Goal: Task Accomplishment & Management: Manage account settings

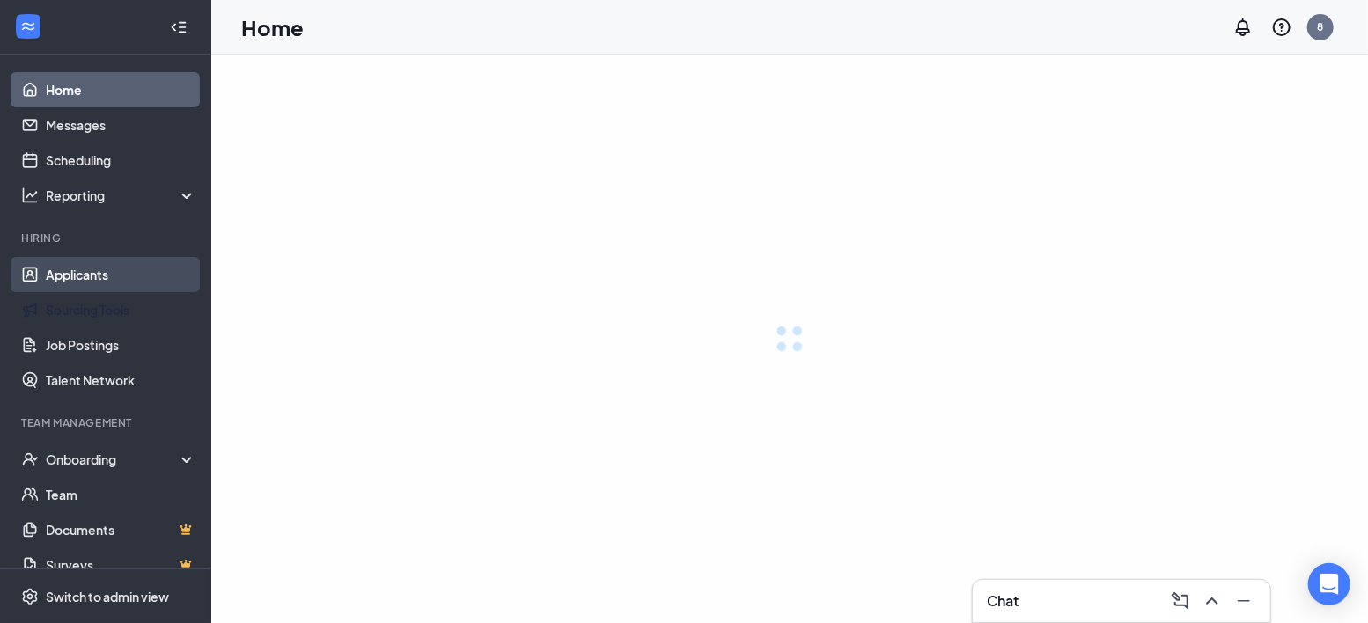
click at [109, 264] on link "Applicants" at bounding box center [121, 274] width 151 height 35
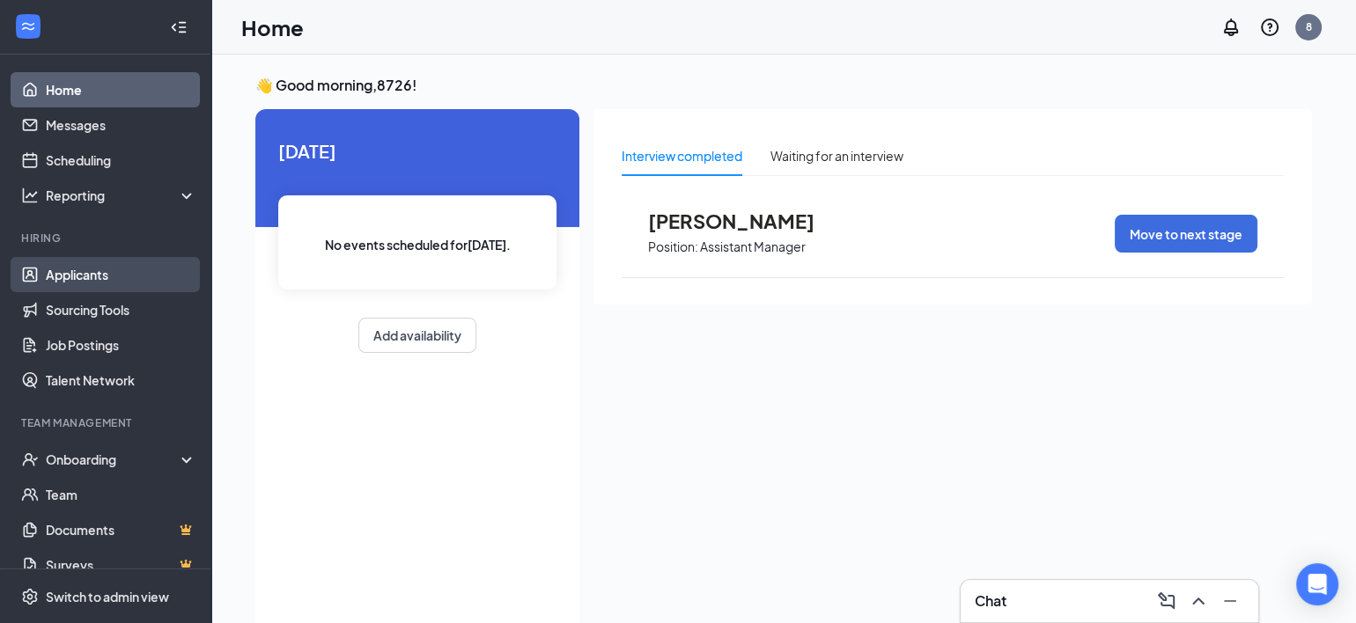
click at [100, 278] on link "Applicants" at bounding box center [121, 274] width 151 height 35
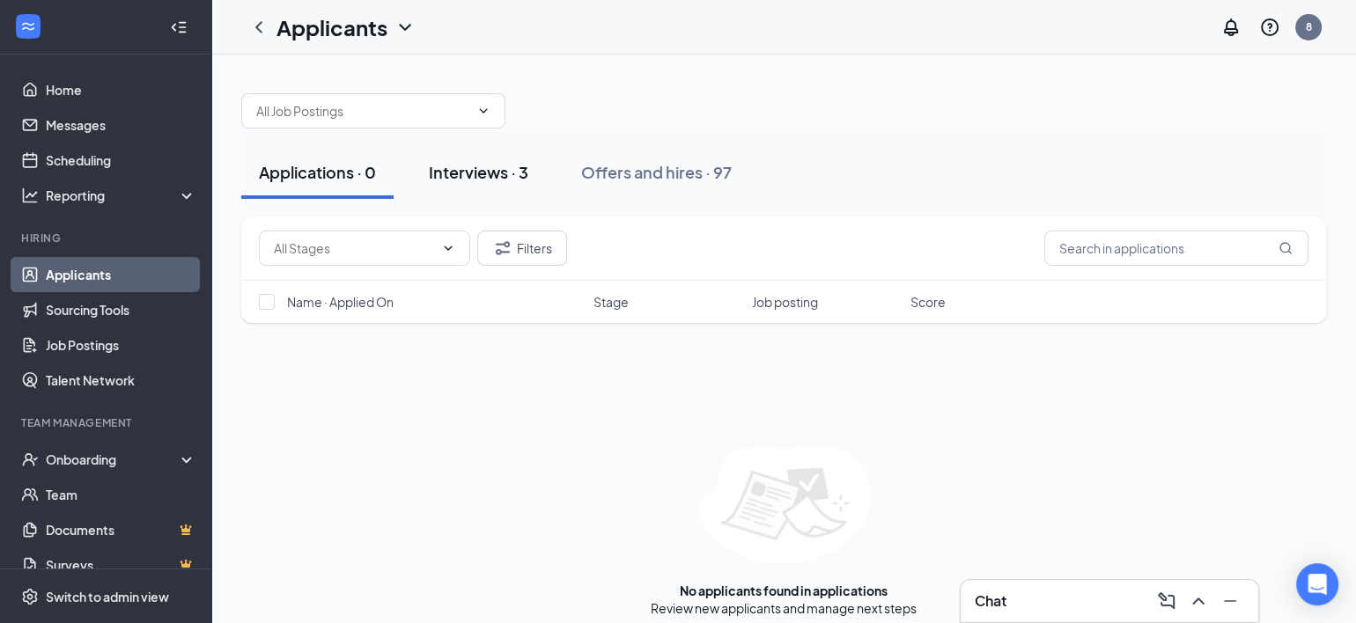
click at [487, 168] on div "Interviews · 3" at bounding box center [479, 172] width 100 height 22
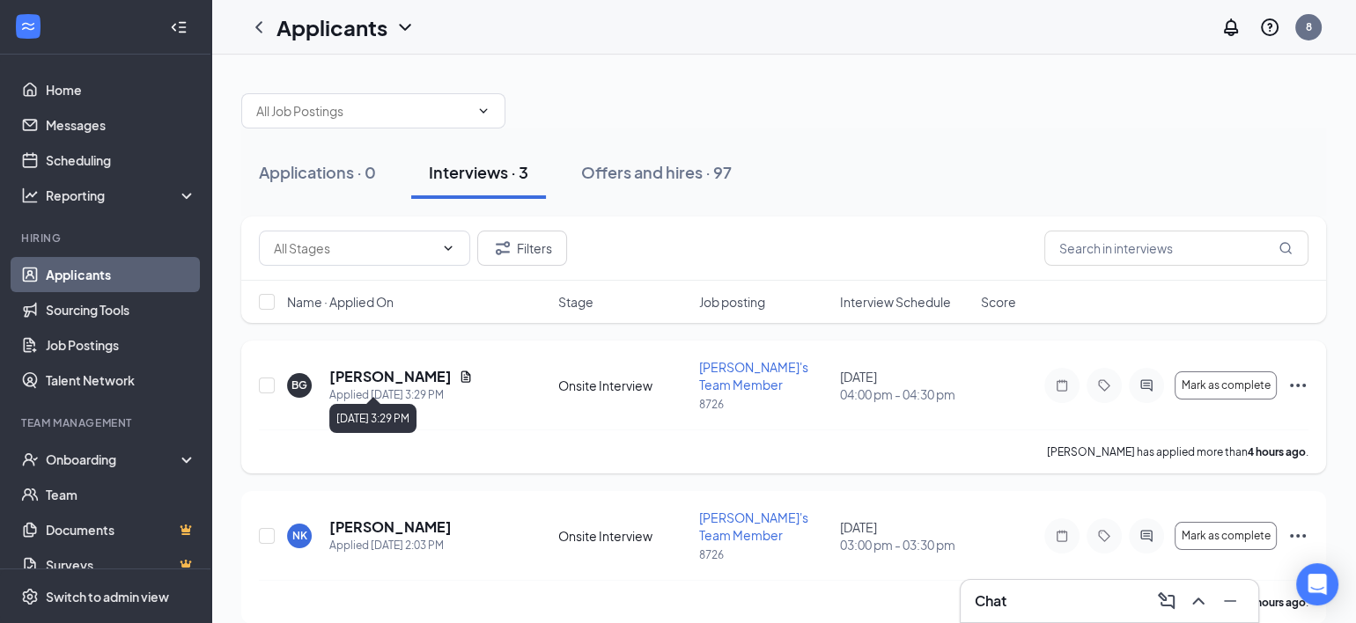
click at [418, 376] on h5 "[PERSON_NAME]" at bounding box center [390, 376] width 122 height 19
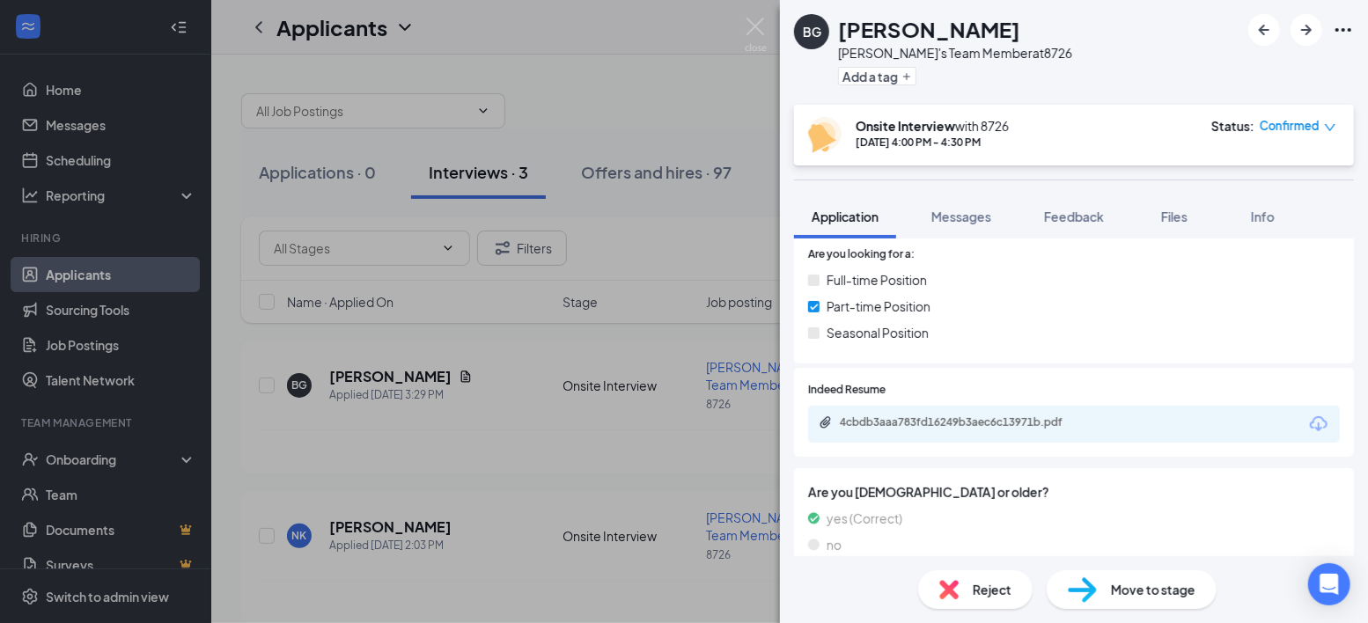
scroll to position [352, 0]
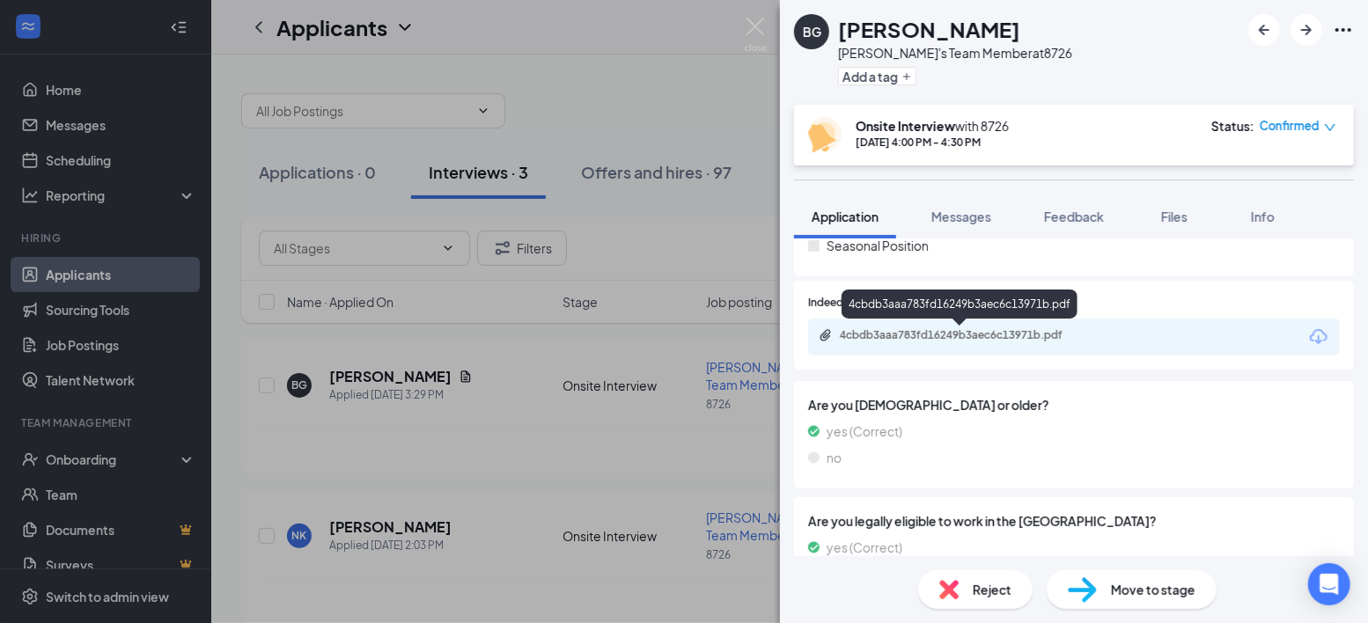
click at [958, 338] on div "4cbdb3aaa783fd16249b3aec6c13971b.pdf" at bounding box center [963, 335] width 247 height 14
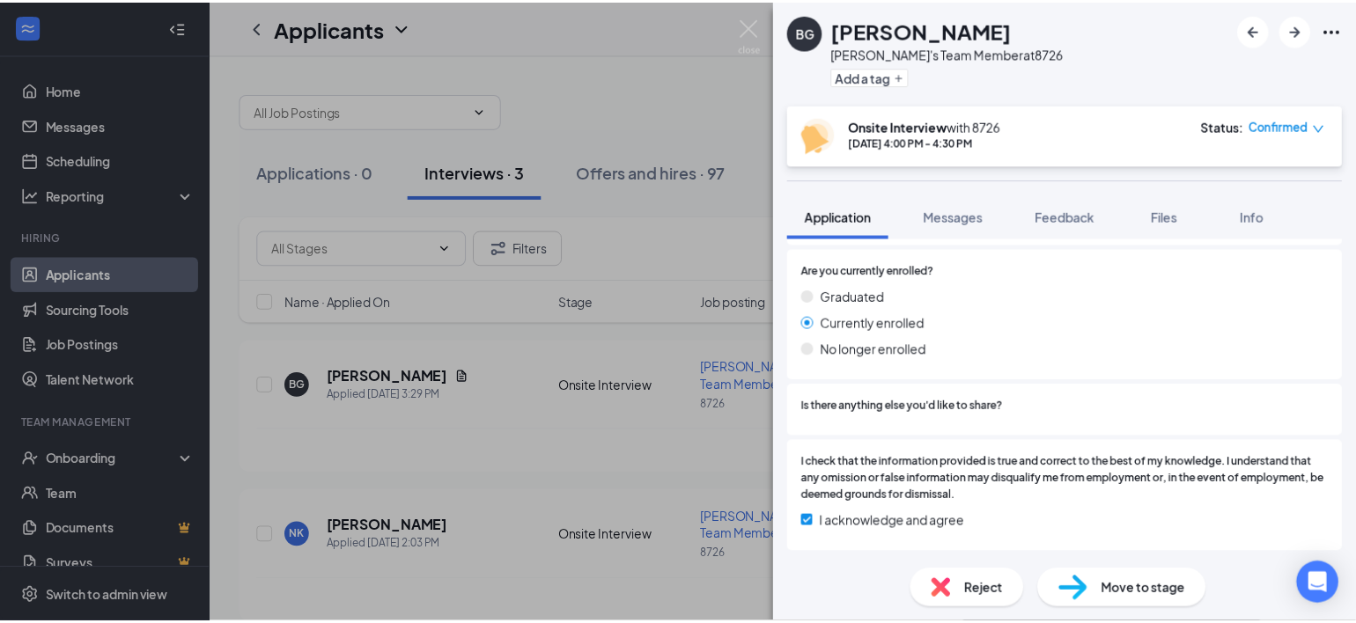
scroll to position [672, 0]
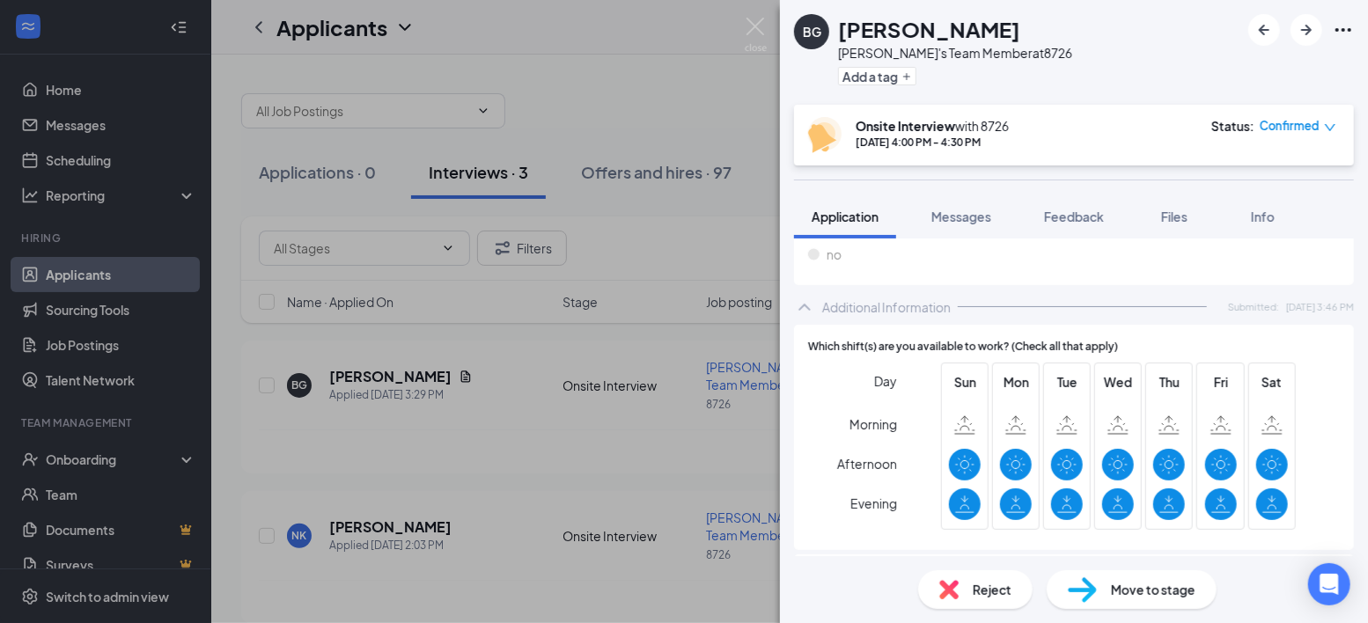
click at [755, 11] on div "[PERSON_NAME]'s Team Member at 8726 Add a tag Onsite Interview with 8726 [DATE]…" at bounding box center [684, 311] width 1368 height 623
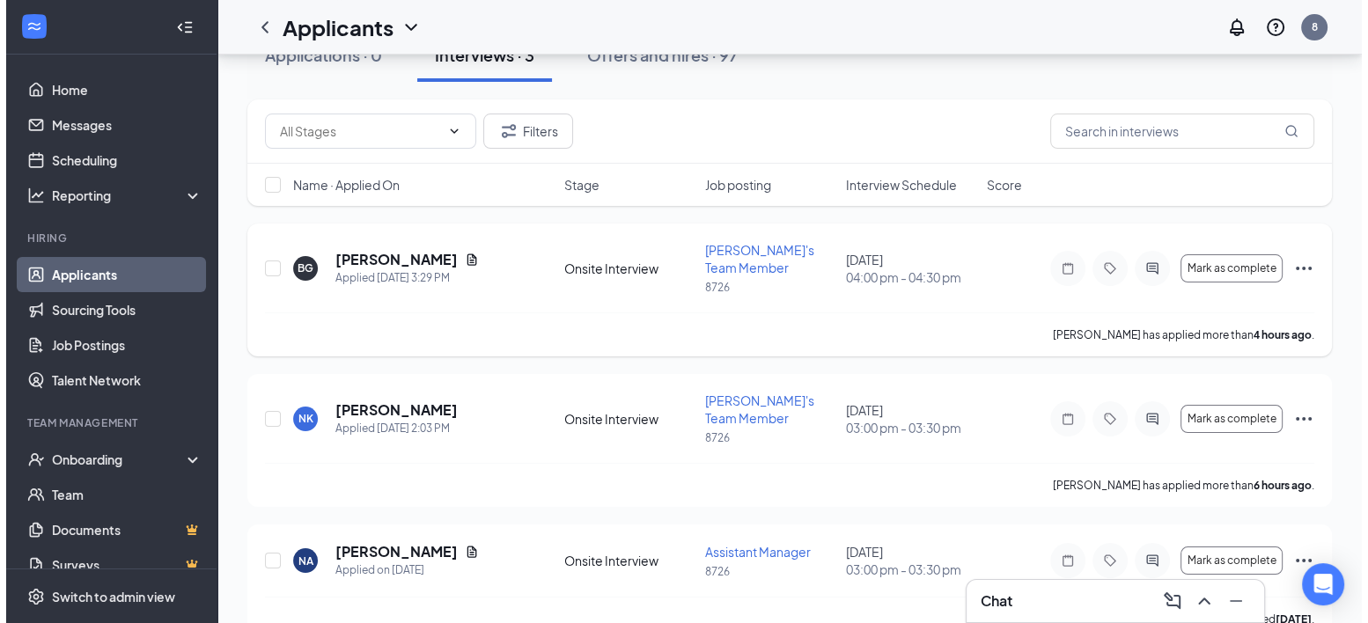
scroll to position [122, 0]
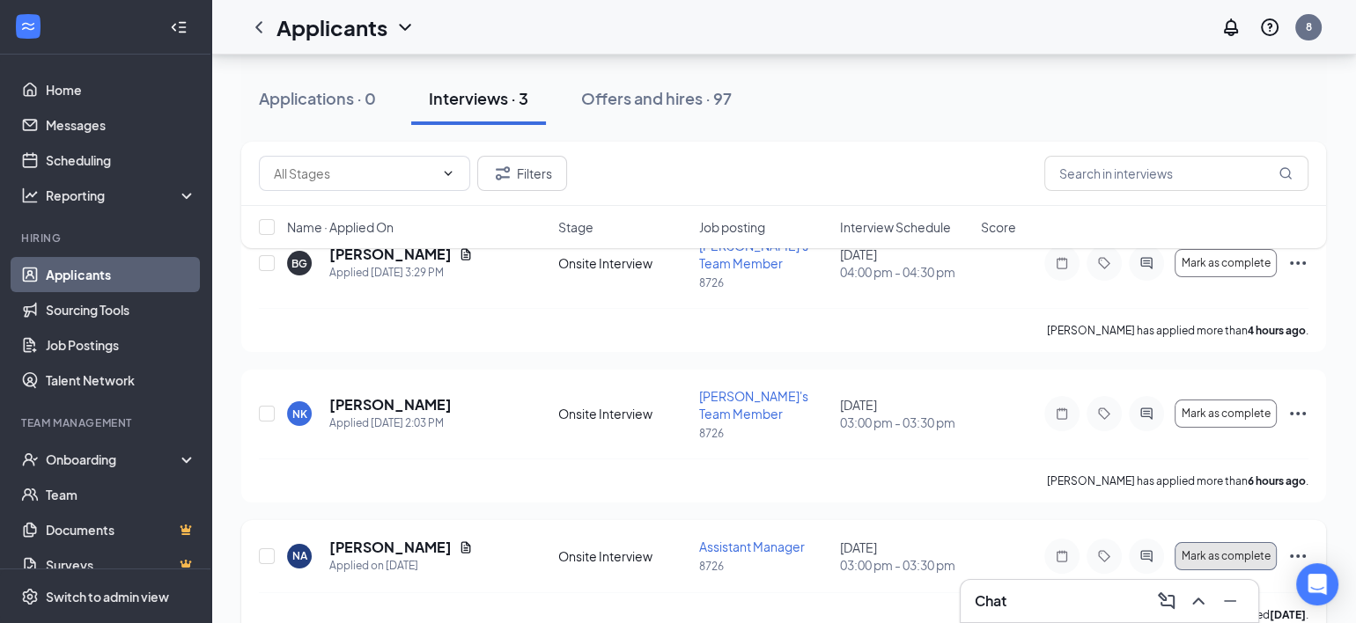
click at [1191, 550] on span "Mark as complete" at bounding box center [1226, 556] width 89 height 12
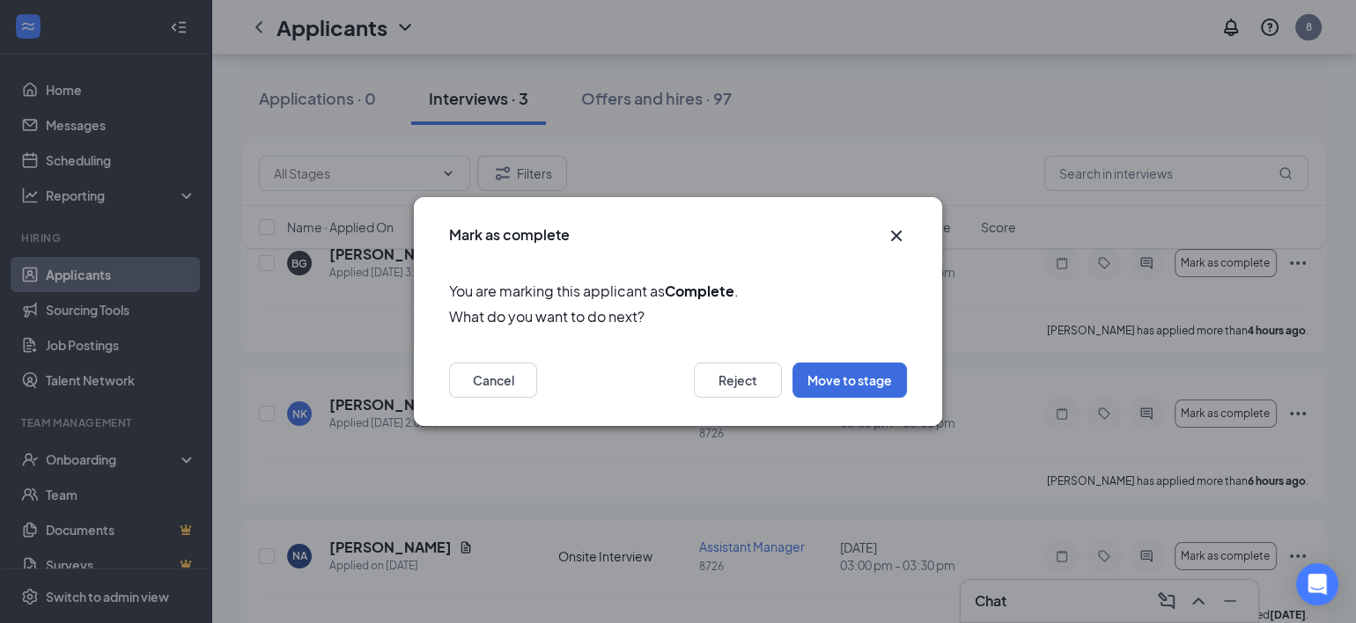
click at [887, 228] on icon "Cross" at bounding box center [896, 235] width 21 height 21
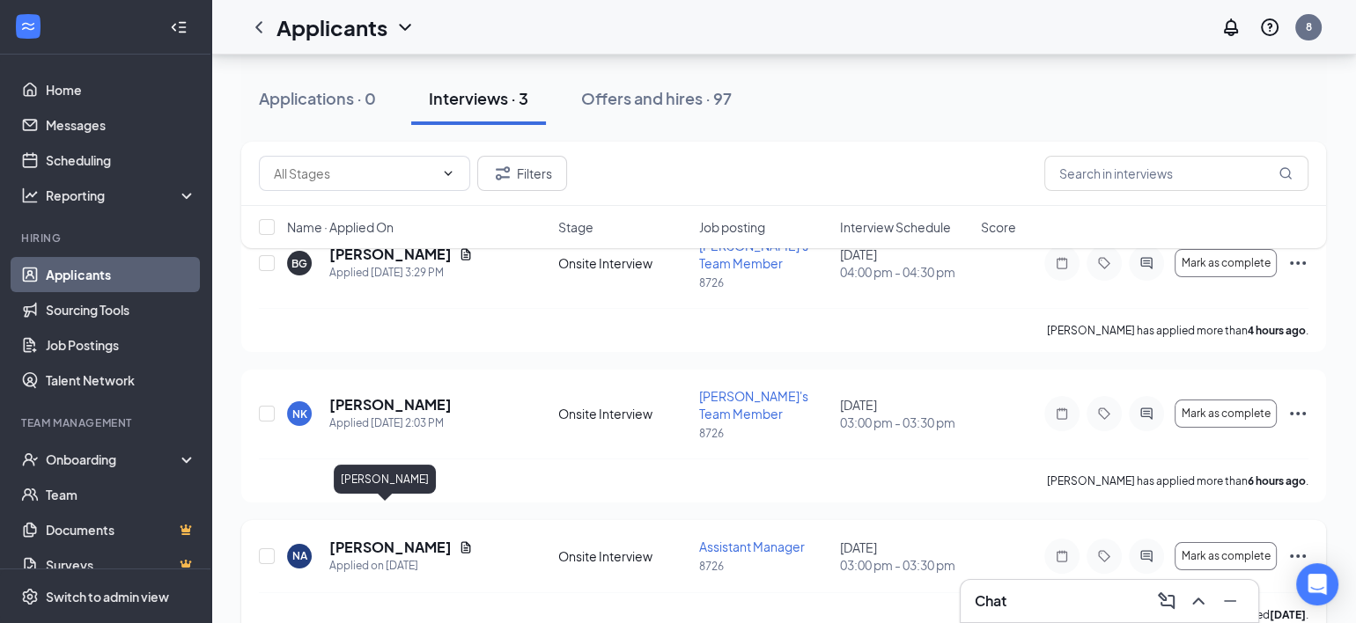
click at [381, 538] on h5 "[PERSON_NAME]" at bounding box center [390, 547] width 122 height 19
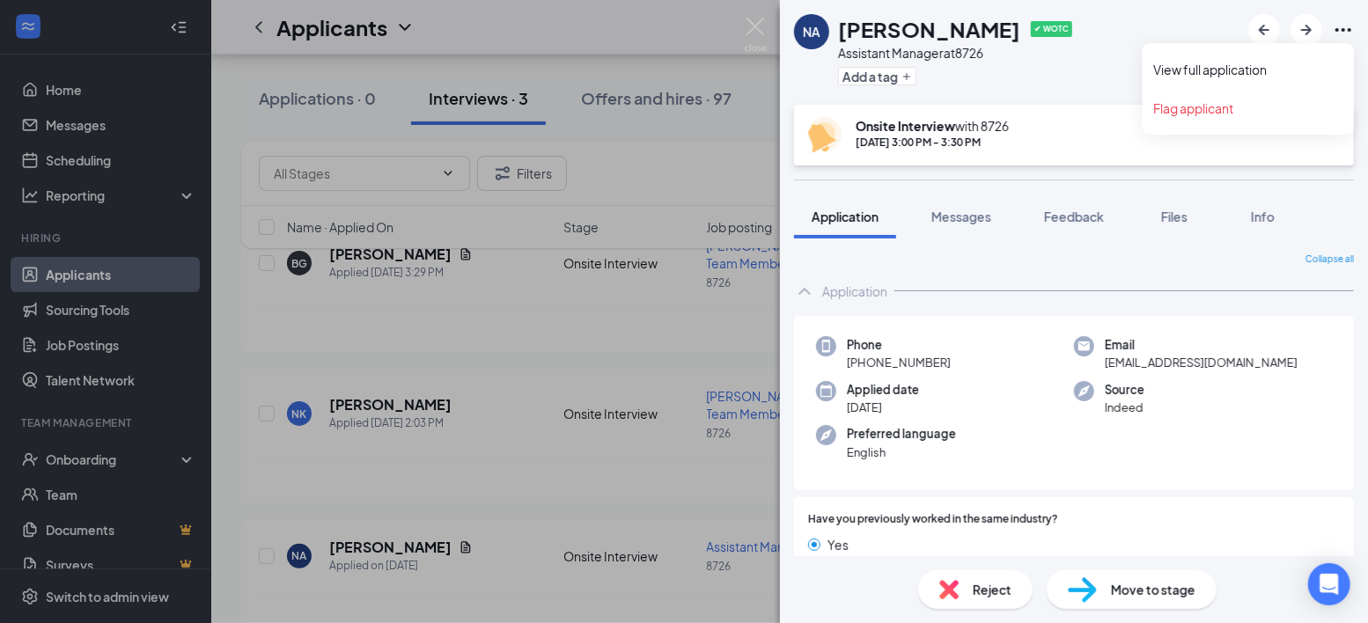
click at [1334, 25] on icon "Ellipses" at bounding box center [1343, 29] width 21 height 21
click at [1054, 64] on div "NA [PERSON_NAME] ✔ WOTC Assistant Manager at 8726 Add a tag" at bounding box center [1074, 52] width 588 height 105
click at [1330, 125] on icon "down" at bounding box center [1330, 128] width 12 height 12
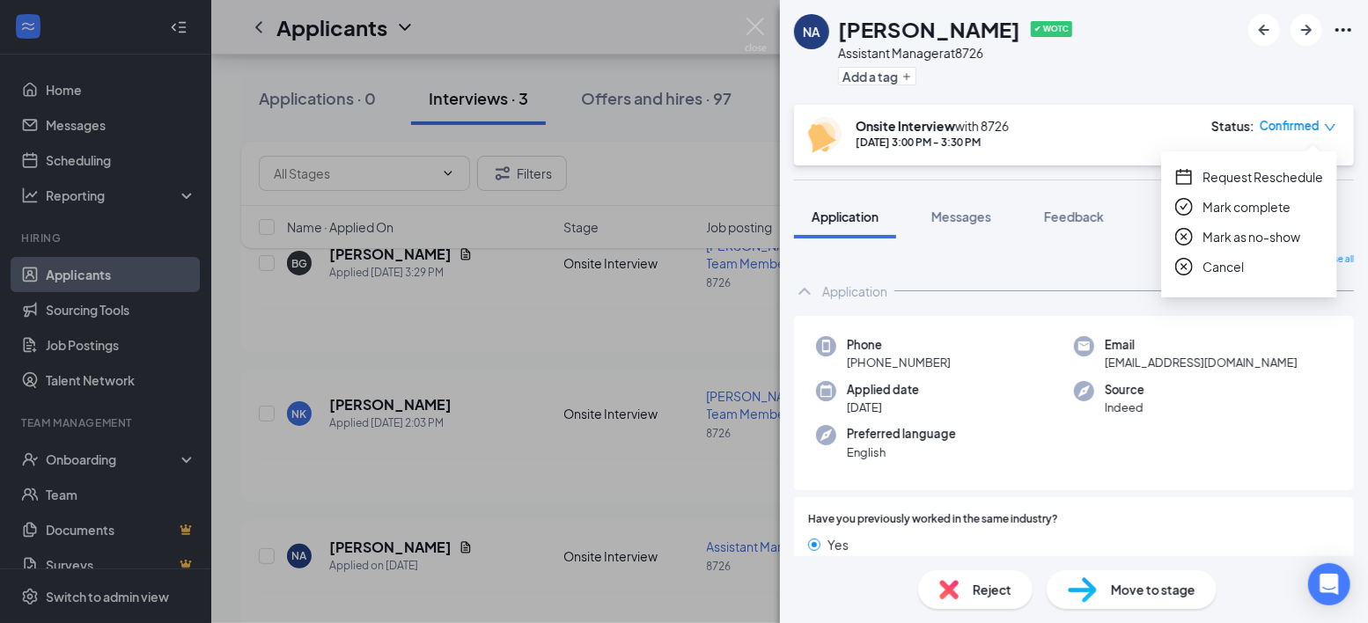
click at [1254, 175] on span "Request Reschedule" at bounding box center [1263, 176] width 121 height 19
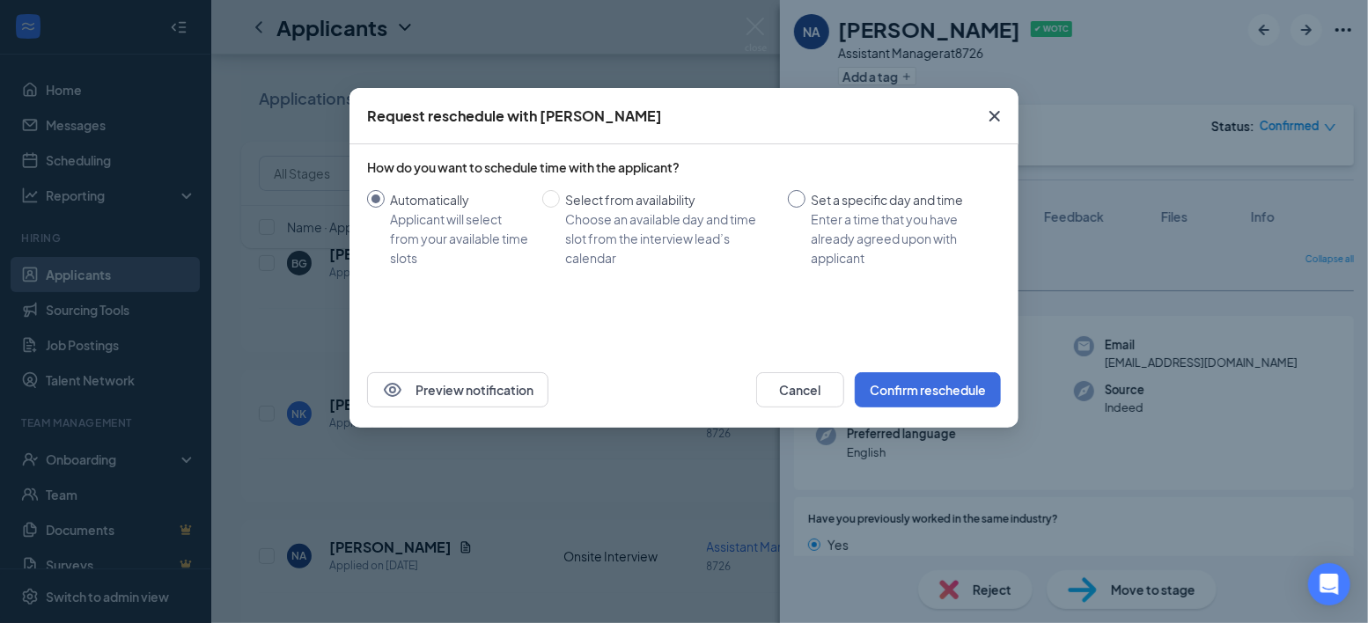
click at [801, 200] on input "Set a specific day and time Enter a time that you have already agreed upon with…" at bounding box center [797, 199] width 18 height 18
radio input "true"
radio input "false"
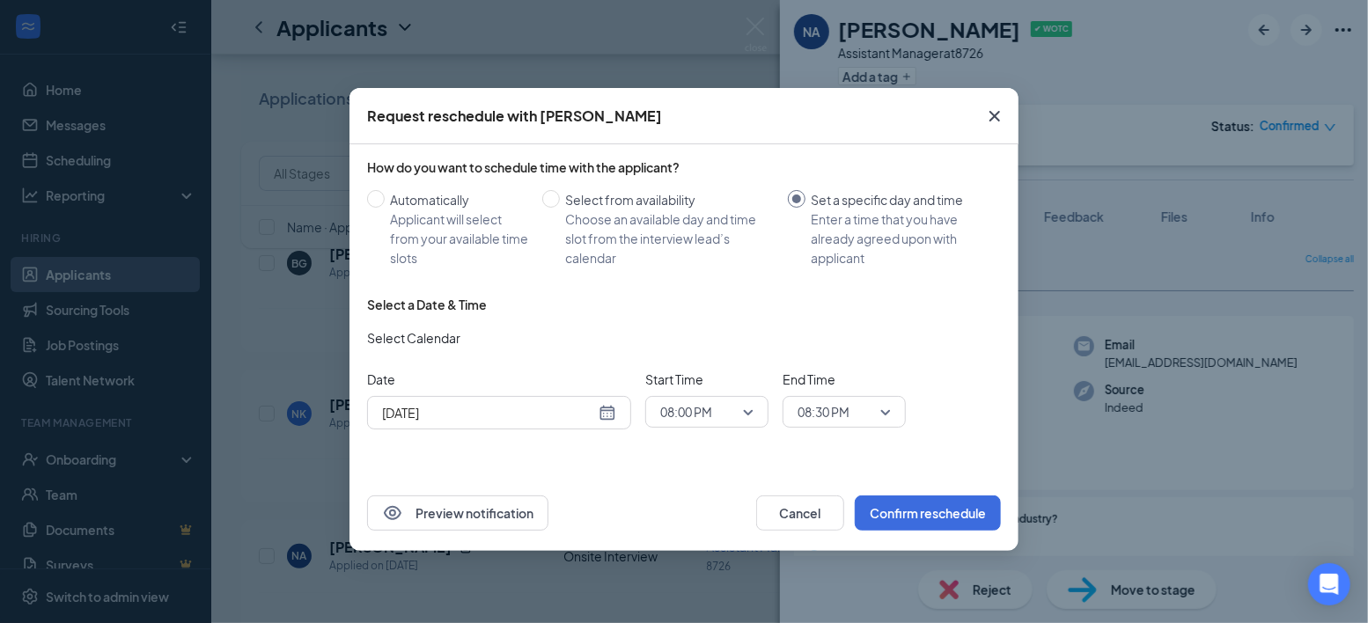
click at [609, 415] on div "[DATE]" at bounding box center [499, 412] width 234 height 19
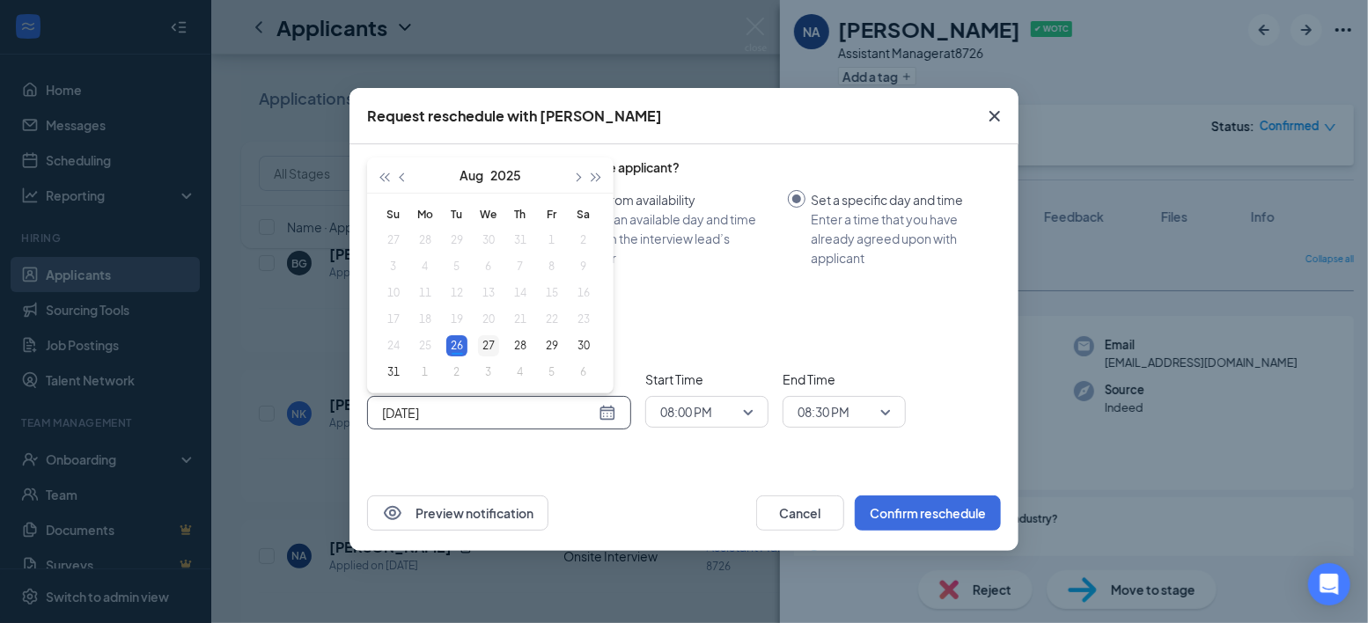
type input "[DATE]"
drag, startPoint x: 484, startPoint y: 346, endPoint x: 503, endPoint y: 343, distance: 18.7
click at [484, 347] on div "27" at bounding box center [488, 346] width 21 height 21
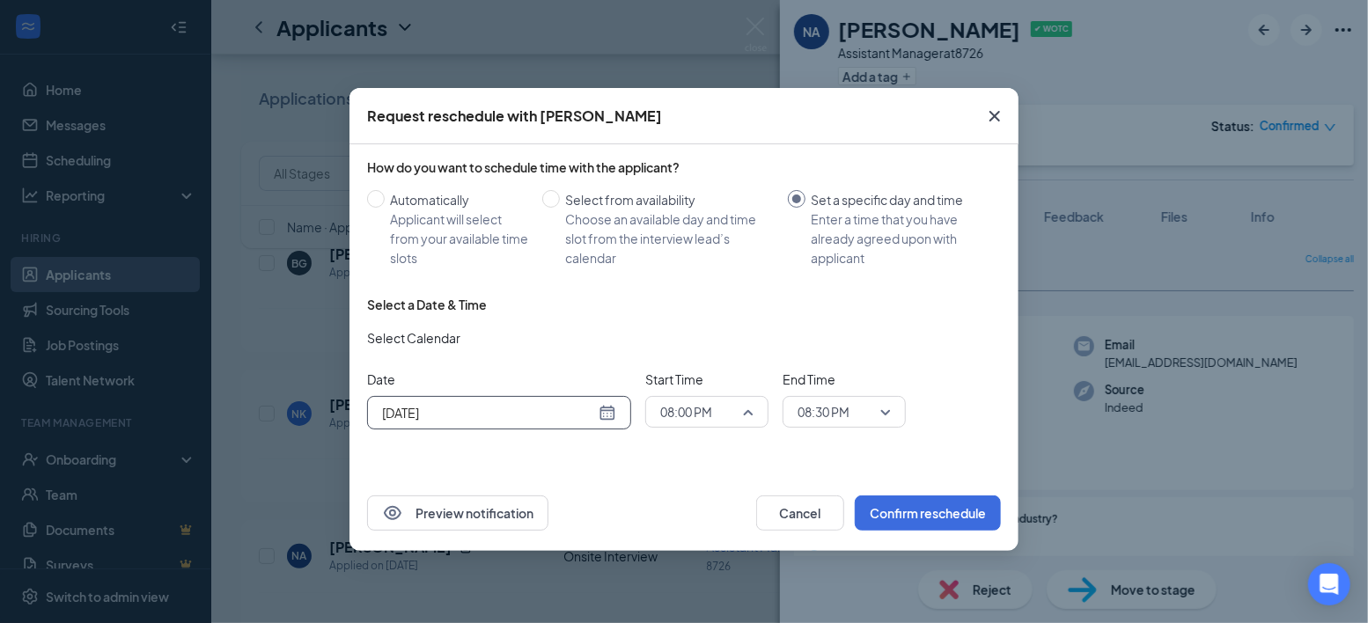
click at [709, 408] on span "08:00 PM" at bounding box center [686, 412] width 52 height 26
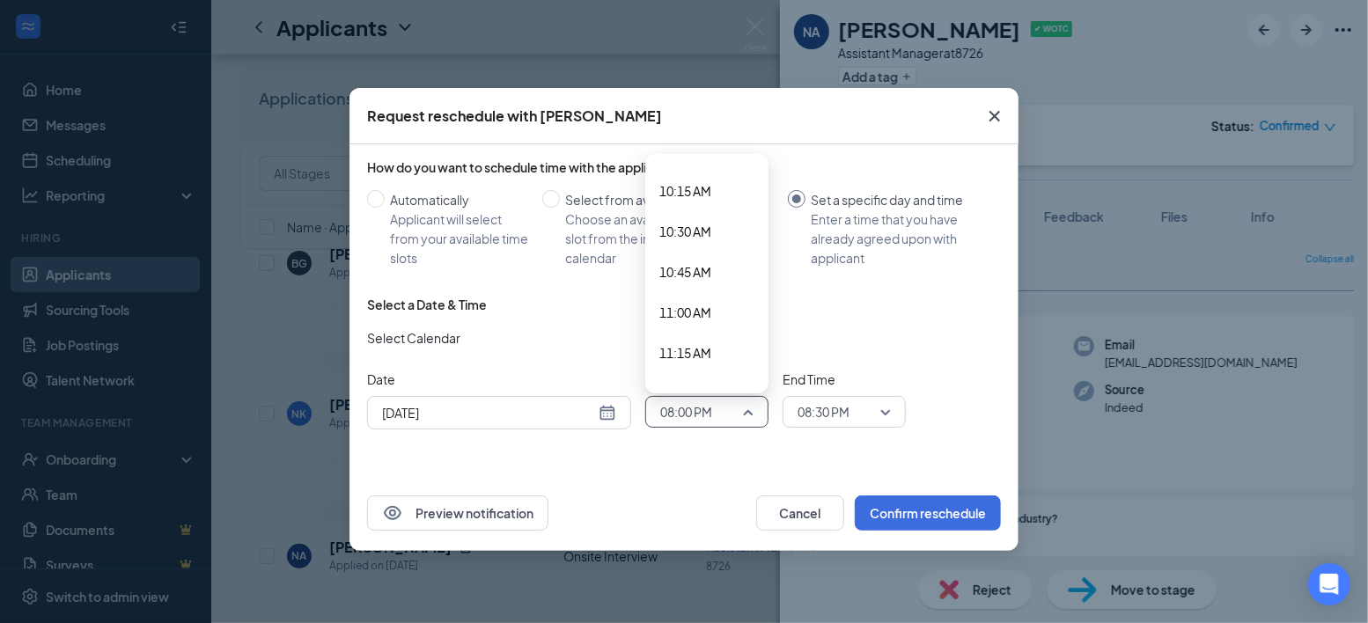
scroll to position [1472, 0]
click at [704, 324] on span "10:00 AM" at bounding box center [686, 330] width 52 height 19
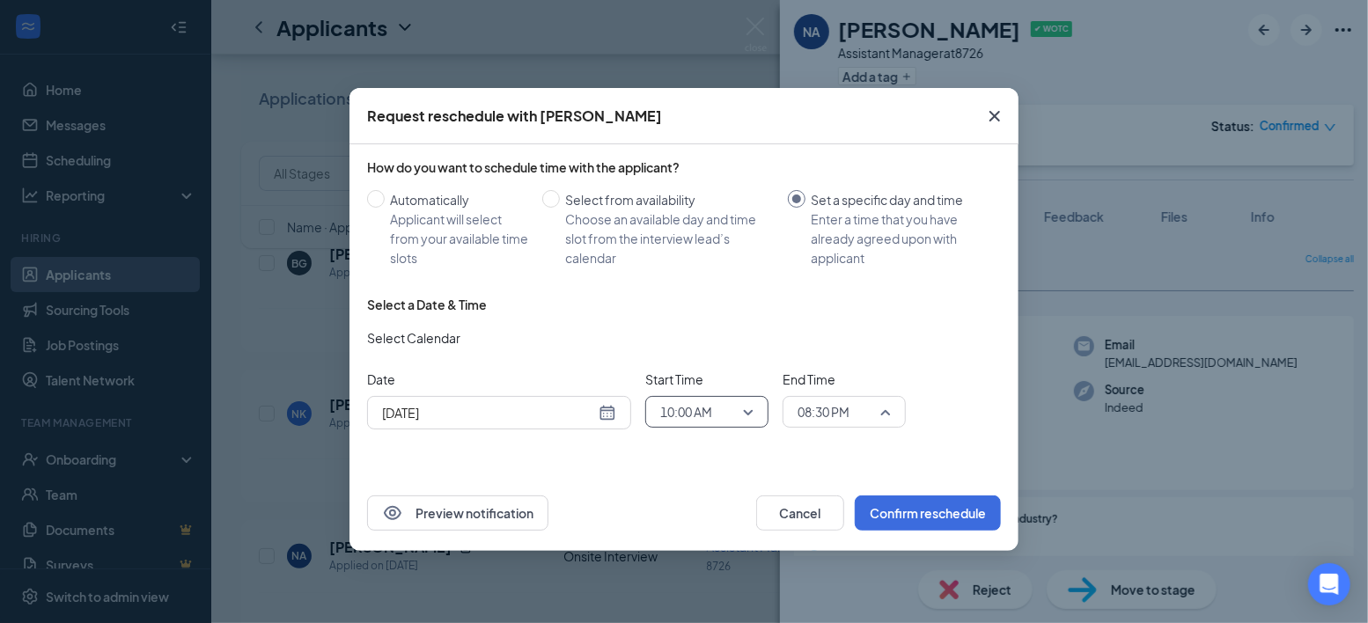
click at [889, 412] on span "08:30 PM" at bounding box center [844, 412] width 93 height 26
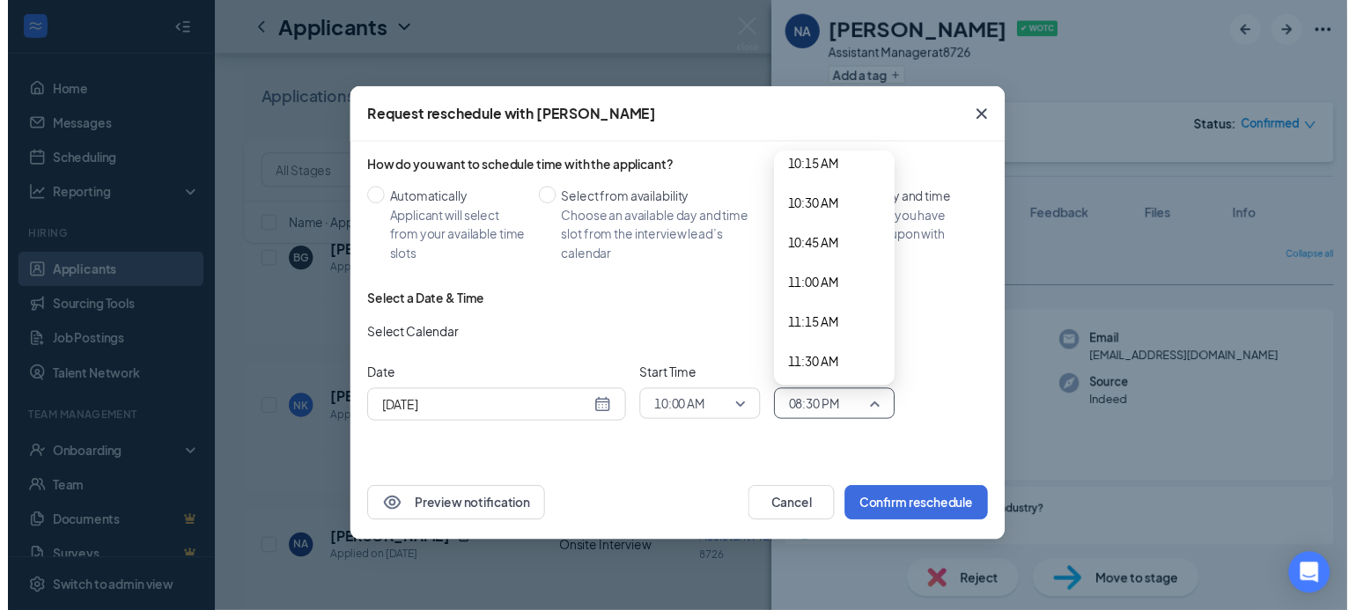
scroll to position [1641, 0]
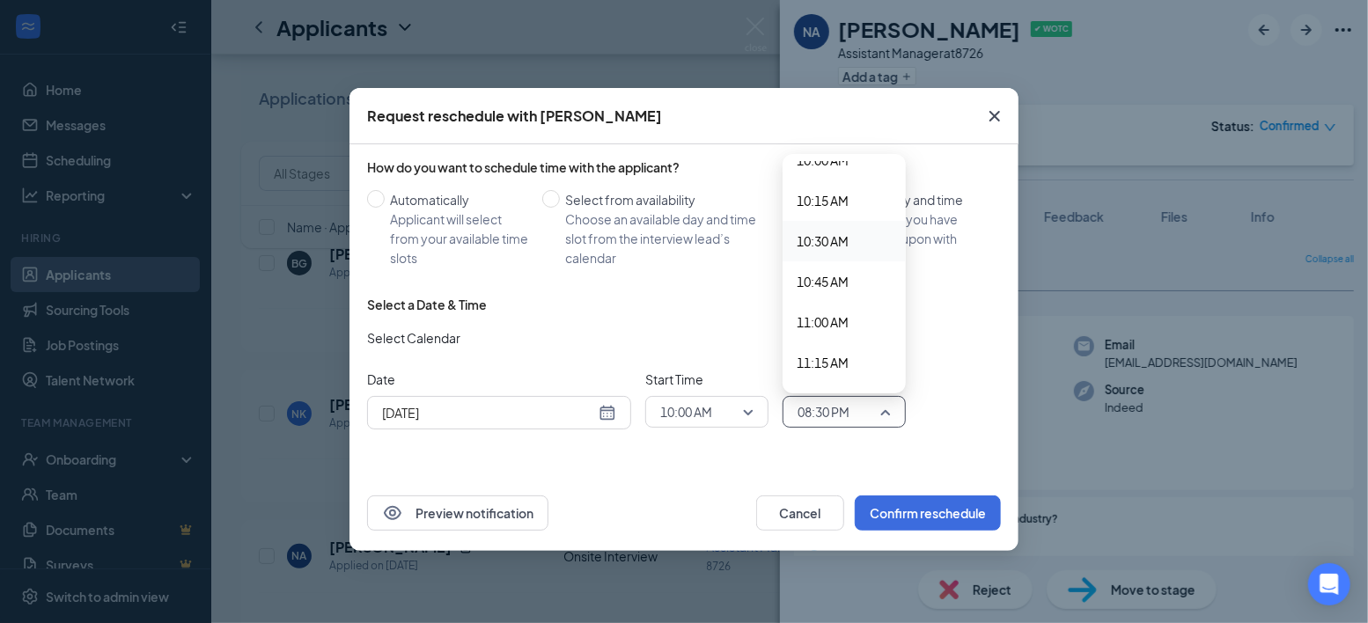
click at [841, 239] on span "10:30 AM" at bounding box center [823, 241] width 52 height 19
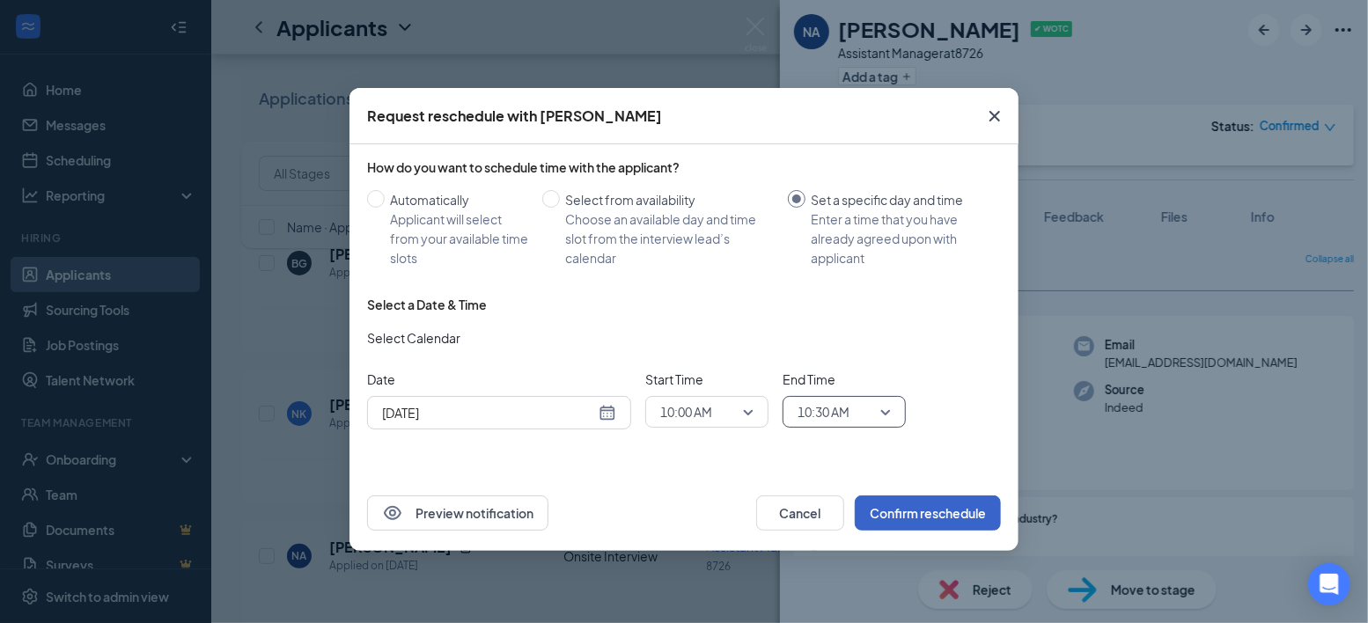
click at [939, 511] on button "Confirm reschedule" at bounding box center [928, 513] width 146 height 35
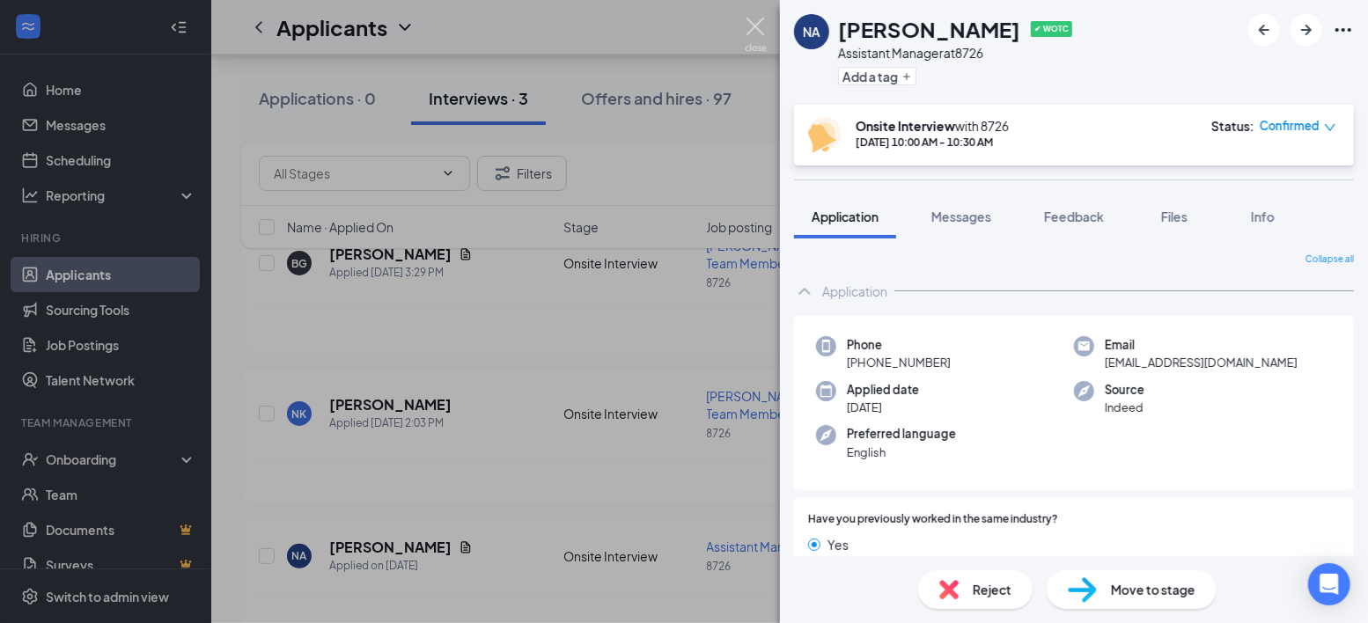
click at [756, 25] on img at bounding box center [756, 35] width 22 height 34
